Goal: Task Accomplishment & Management: Use online tool/utility

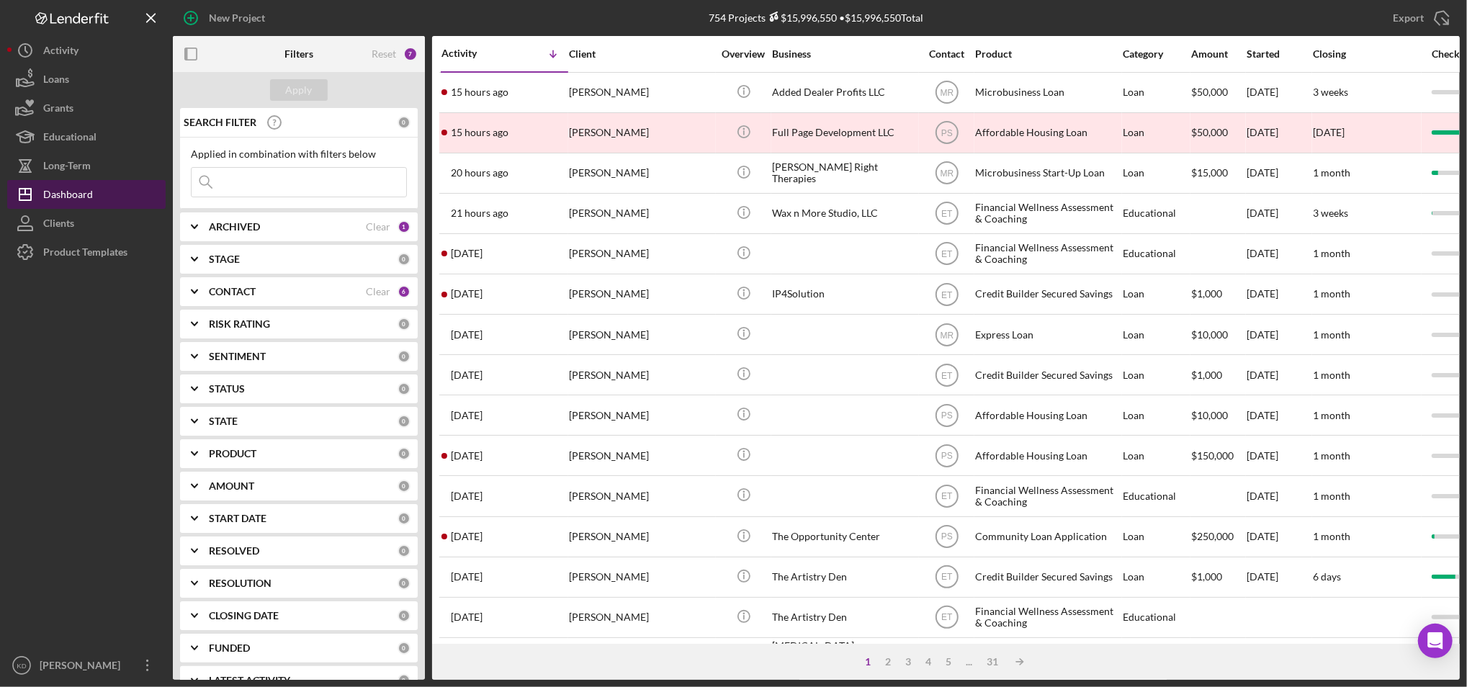
scroll to position [206, 0]
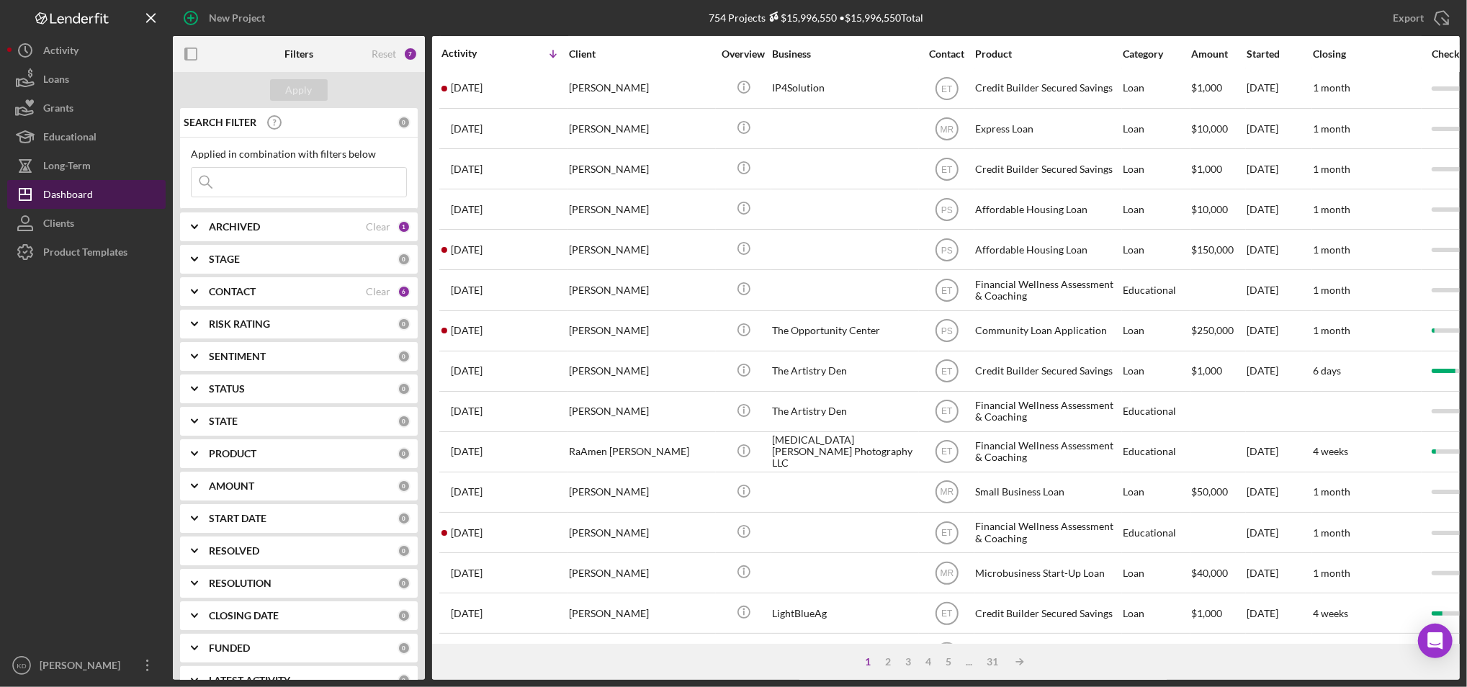
click at [94, 197] on button "Icon/Dashboard Dashboard" at bounding box center [86, 194] width 158 height 29
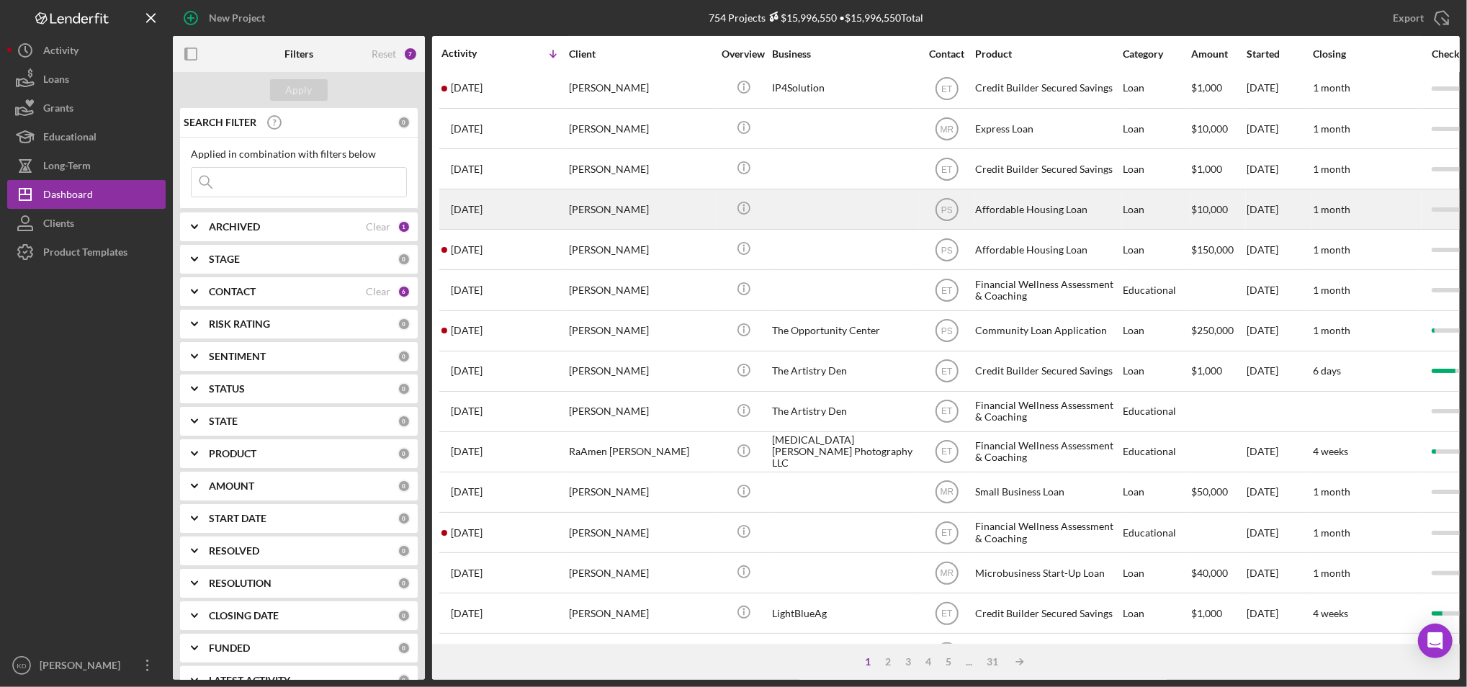
scroll to position [0, 0]
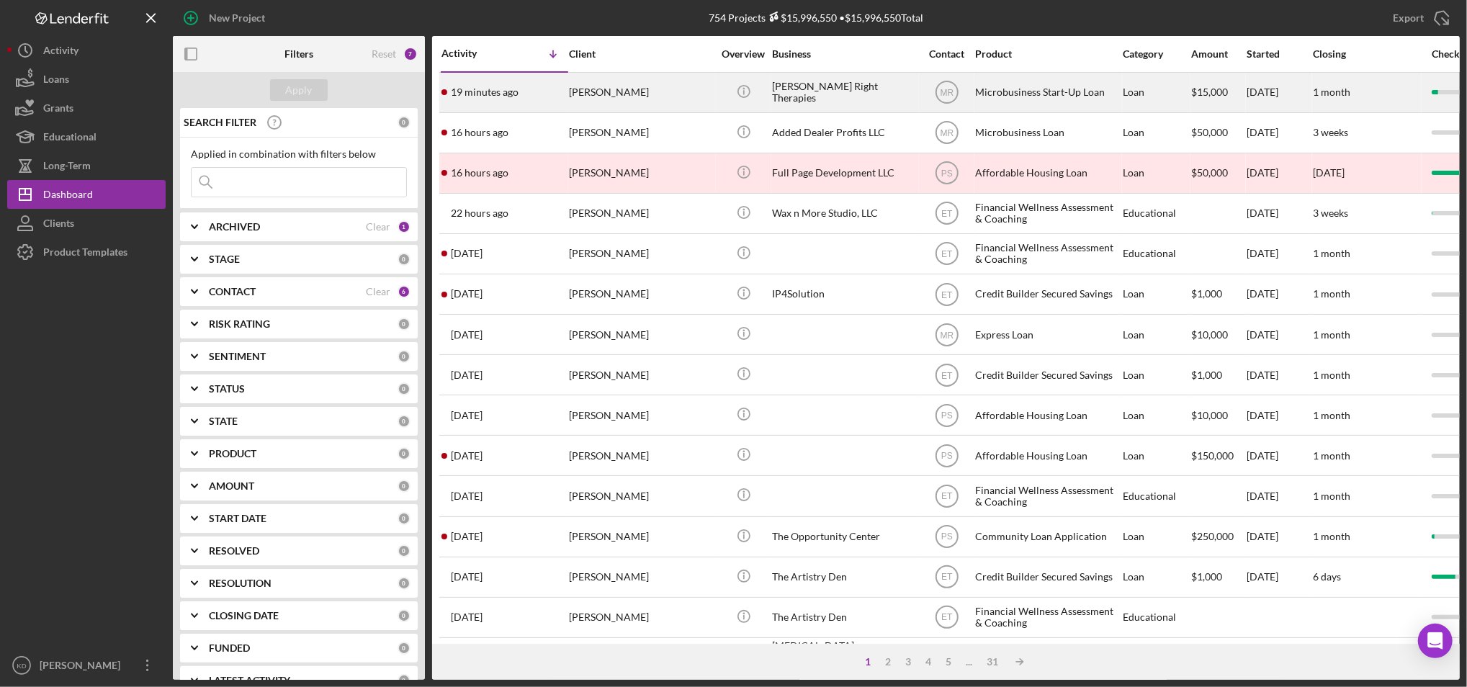
click at [792, 99] on div "[PERSON_NAME] Right Therapies" at bounding box center [844, 92] width 144 height 38
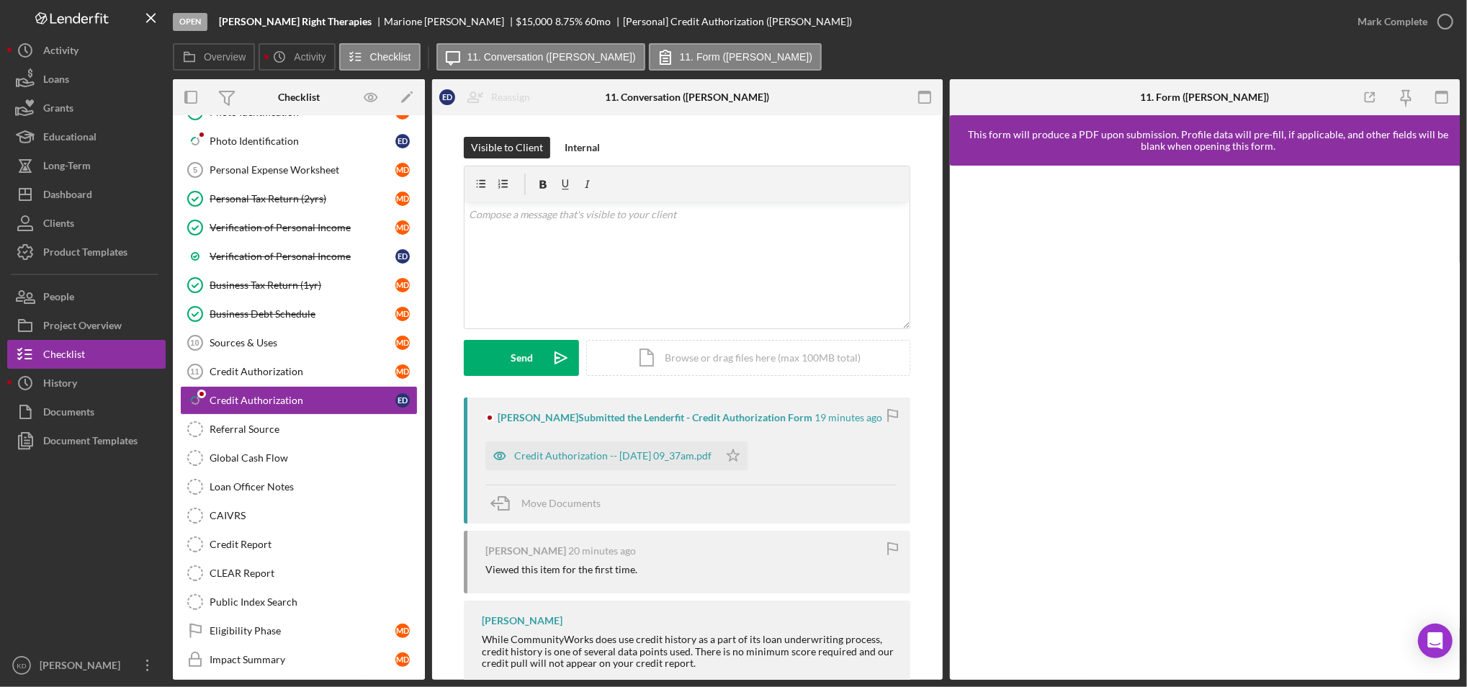
scroll to position [203, 0]
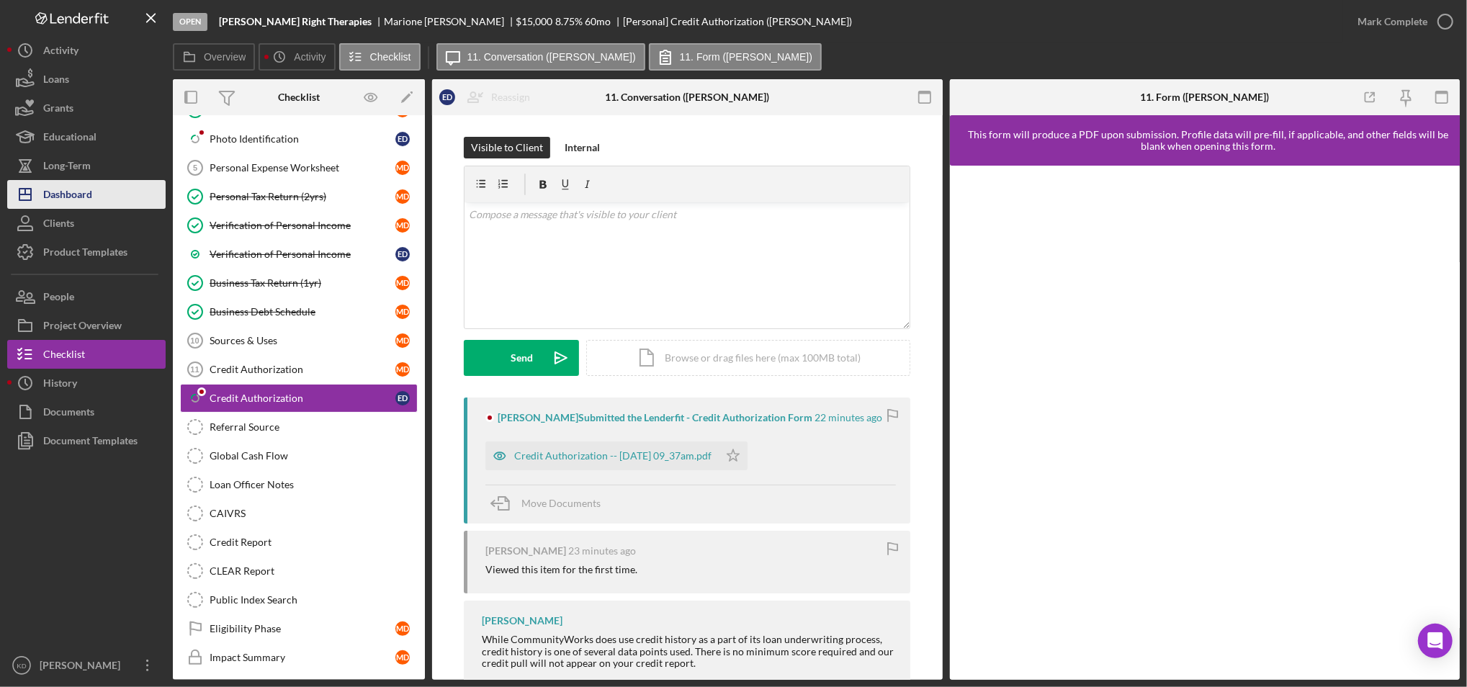
click at [87, 188] on div "Dashboard" at bounding box center [67, 196] width 49 height 32
